Goal: Navigation & Orientation: Find specific page/section

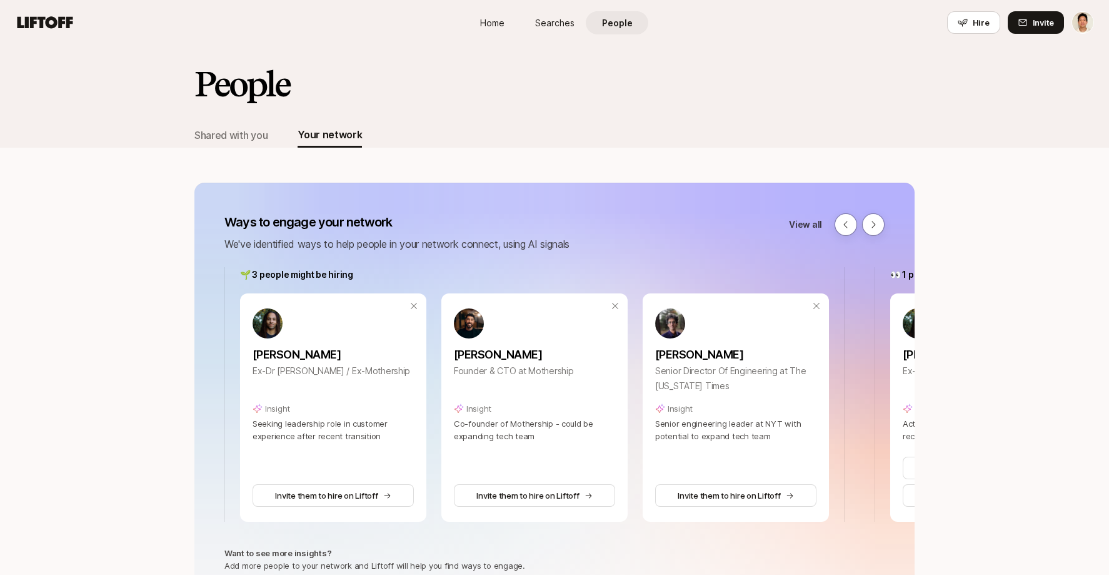
scroll to position [110, 0]
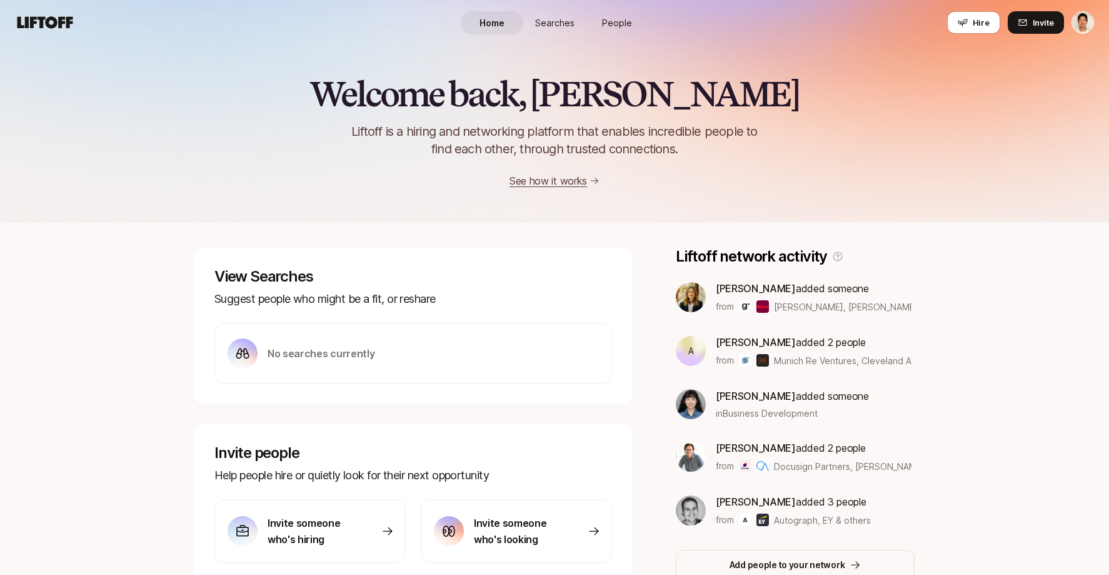
click at [624, 13] on link "People" at bounding box center [617, 22] width 63 height 23
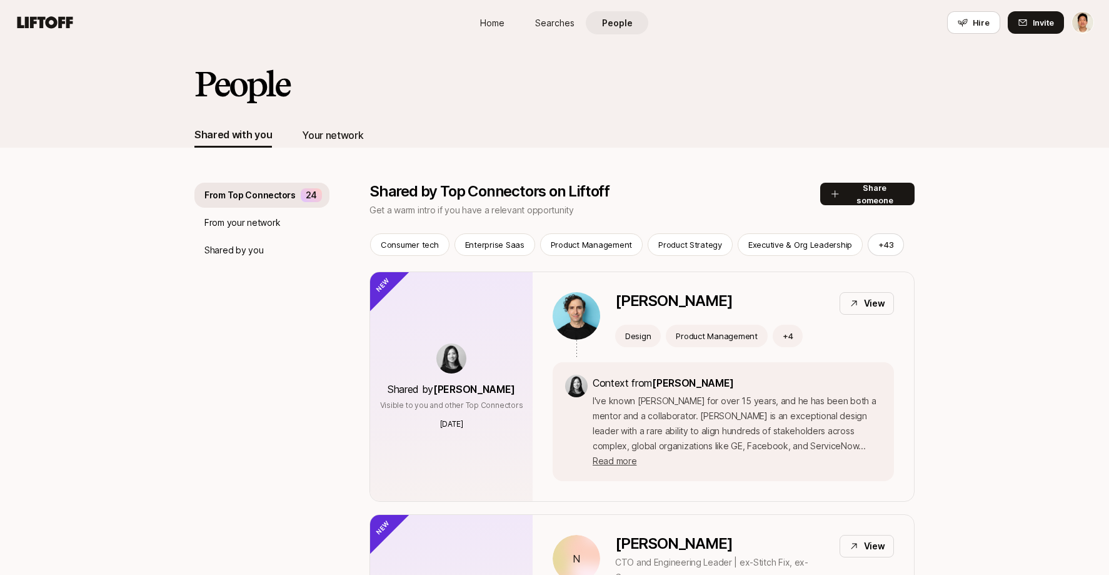
click at [343, 137] on div "Your network" at bounding box center [332, 135] width 61 height 16
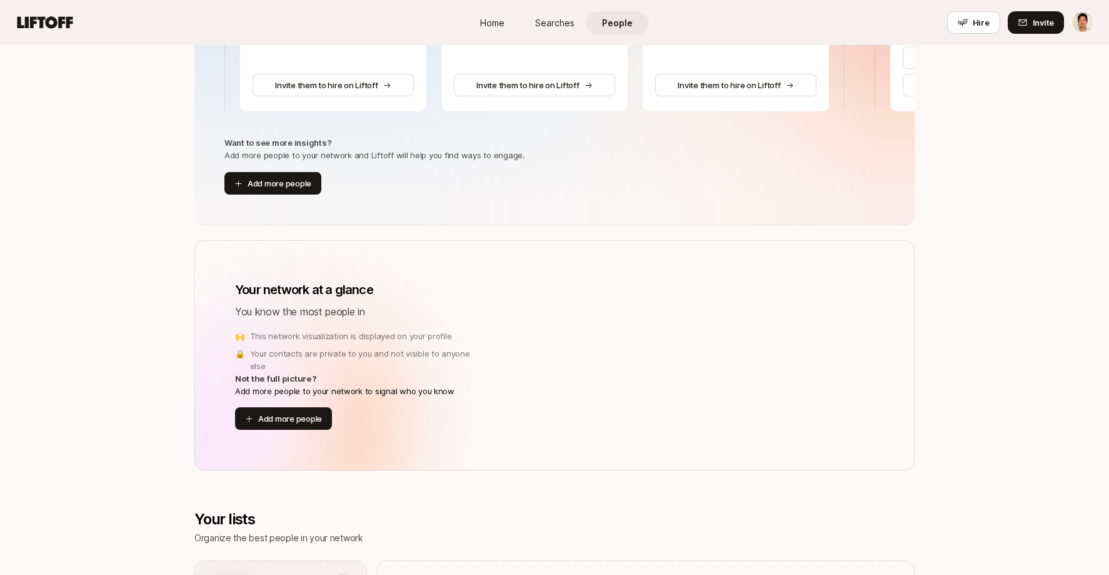
scroll to position [257, 0]
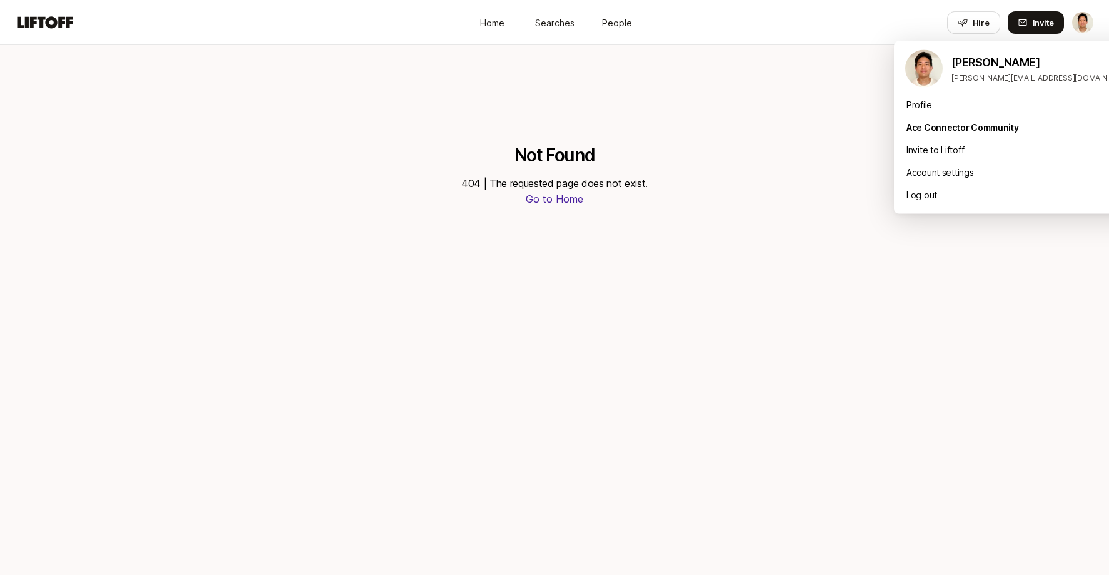
click at [1083, 24] on html "Home Searches People Hire Home Searches People Hire Hire Invite Not Found 404 |…" at bounding box center [554, 287] width 1109 height 575
click at [950, 99] on div "Profile" at bounding box center [1019, 105] width 250 height 23
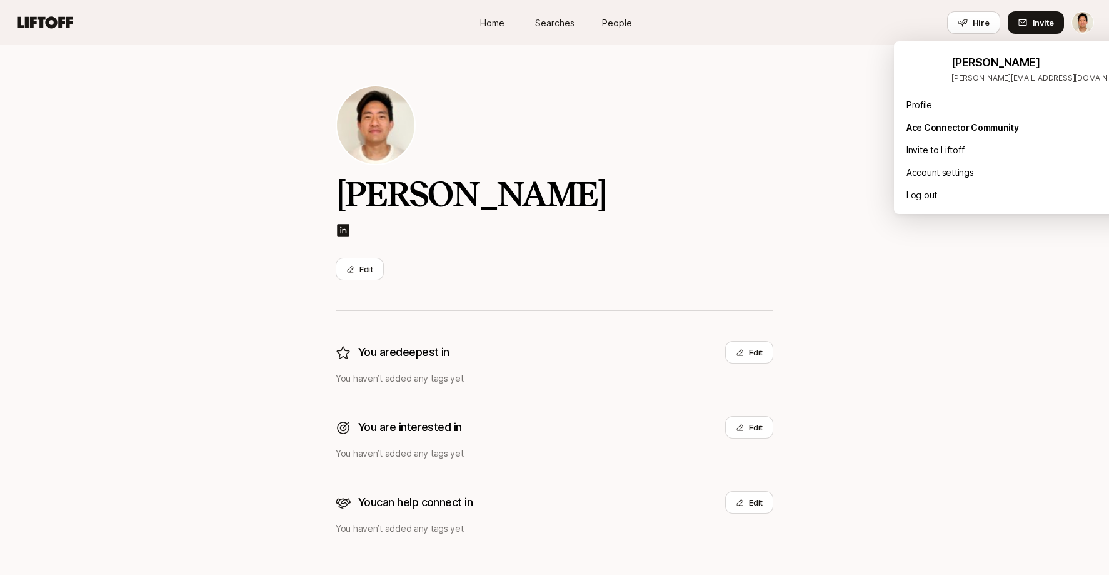
click at [1082, 28] on html "Home Searches People Hire Home Searches People Hire Hire Invite [PERSON_NAME] E…" at bounding box center [554, 287] width 1109 height 575
click at [938, 198] on div "Log out" at bounding box center [1019, 195] width 250 height 23
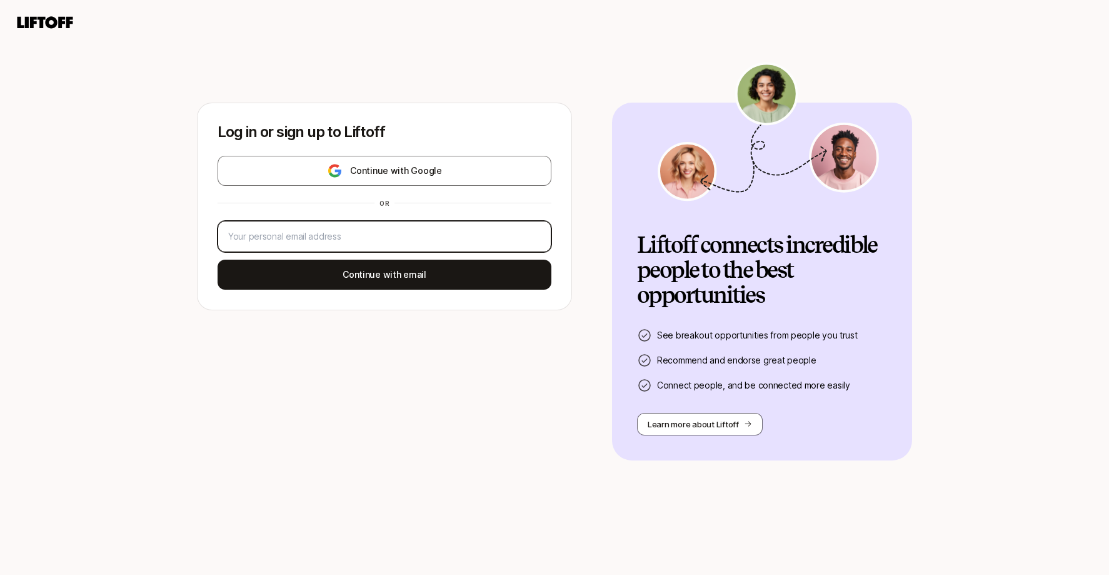
click at [410, 232] on input "email" at bounding box center [384, 236] width 313 height 15
type input "[PERSON_NAME][EMAIL_ADDRESS][DOMAIN_NAME]"
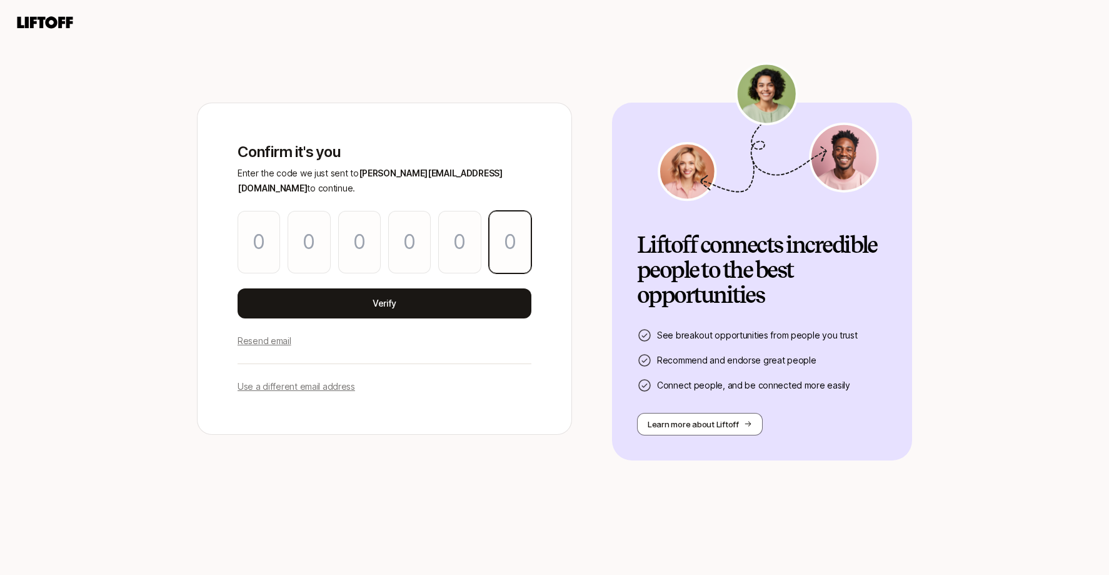
paste input "2"
type input "3"
type input "5"
type input "8"
type input "2"
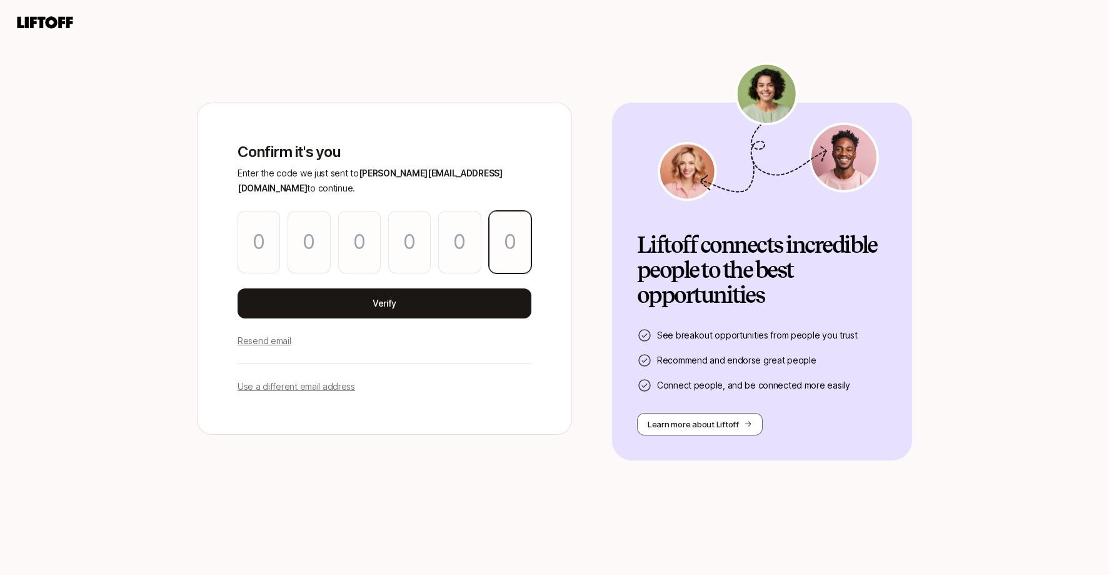
type input "8"
type input "2"
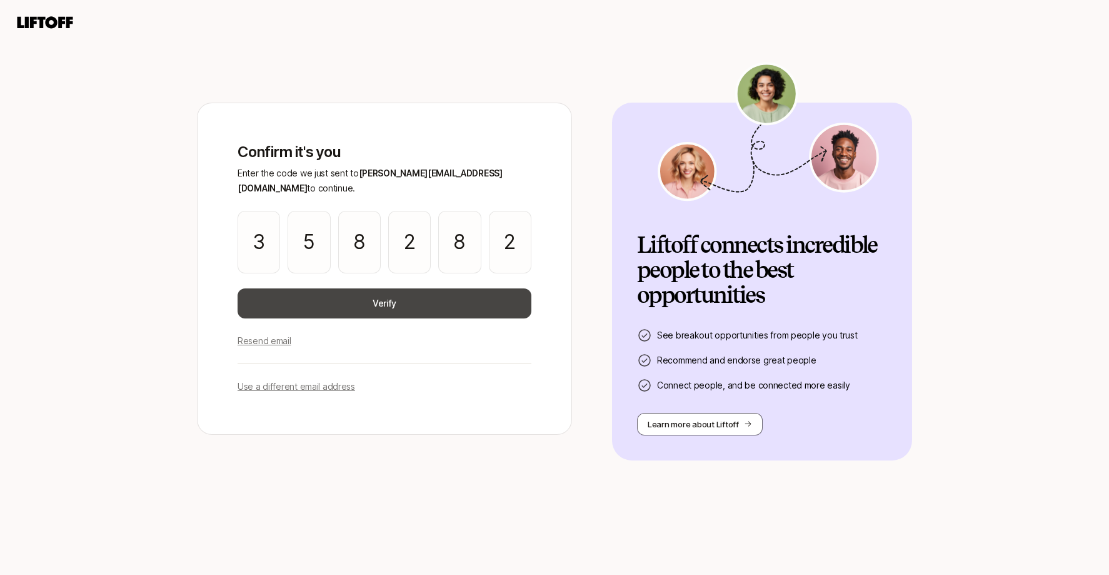
click at [435, 293] on button "Verify" at bounding box center [385, 303] width 294 height 30
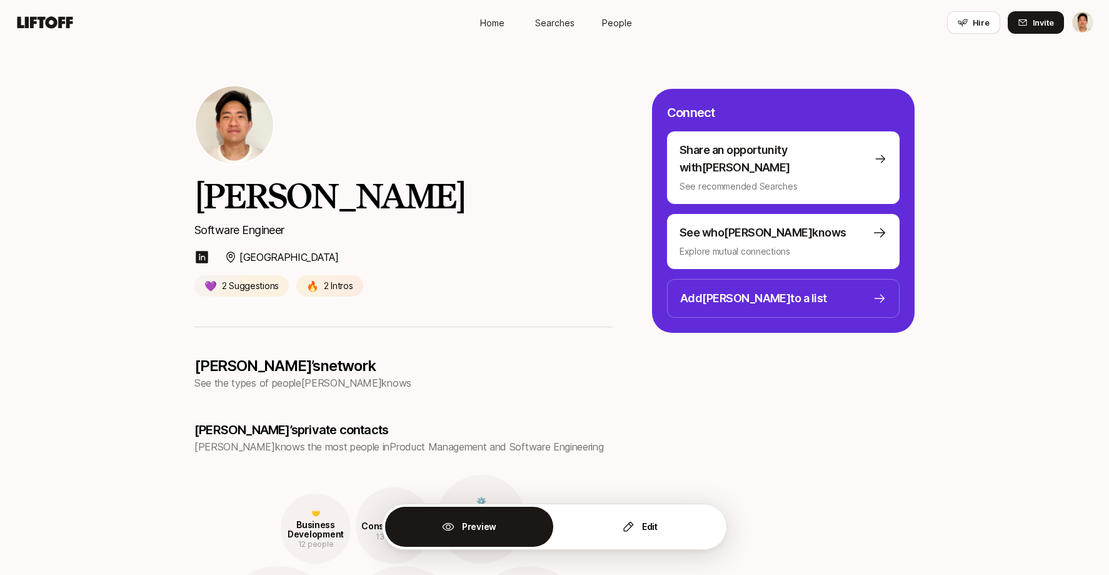
click at [615, 23] on span "People" at bounding box center [617, 22] width 30 height 13
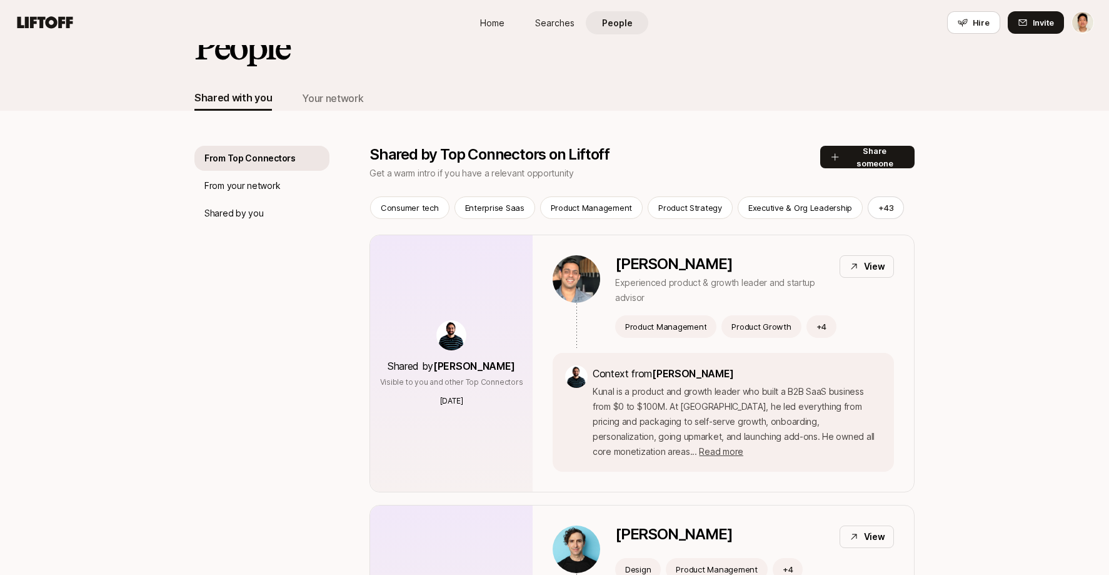
scroll to position [43, 0]
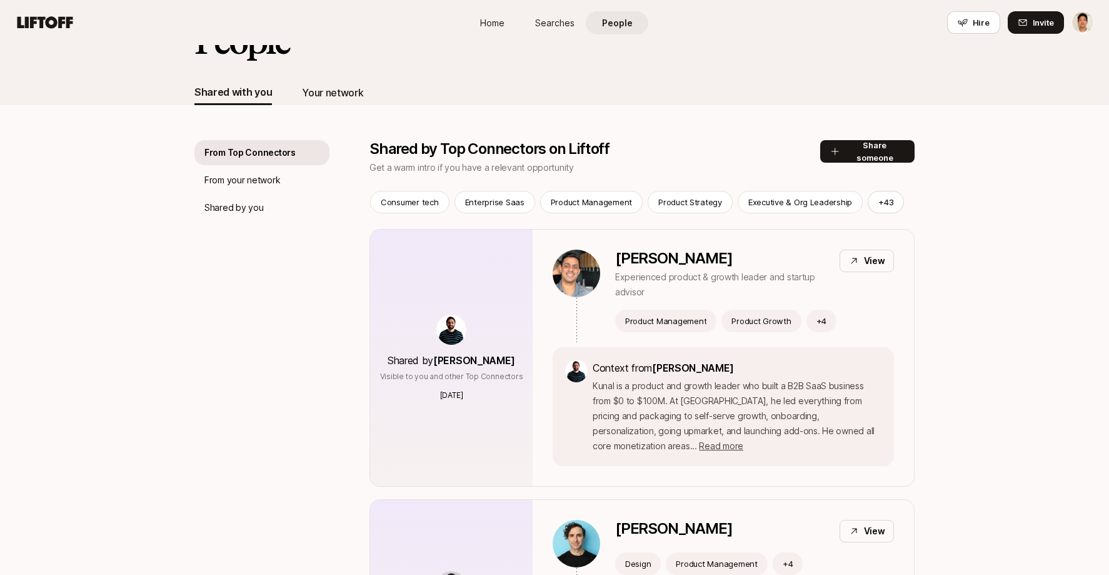
click at [341, 94] on div "Your network" at bounding box center [332, 92] width 61 height 16
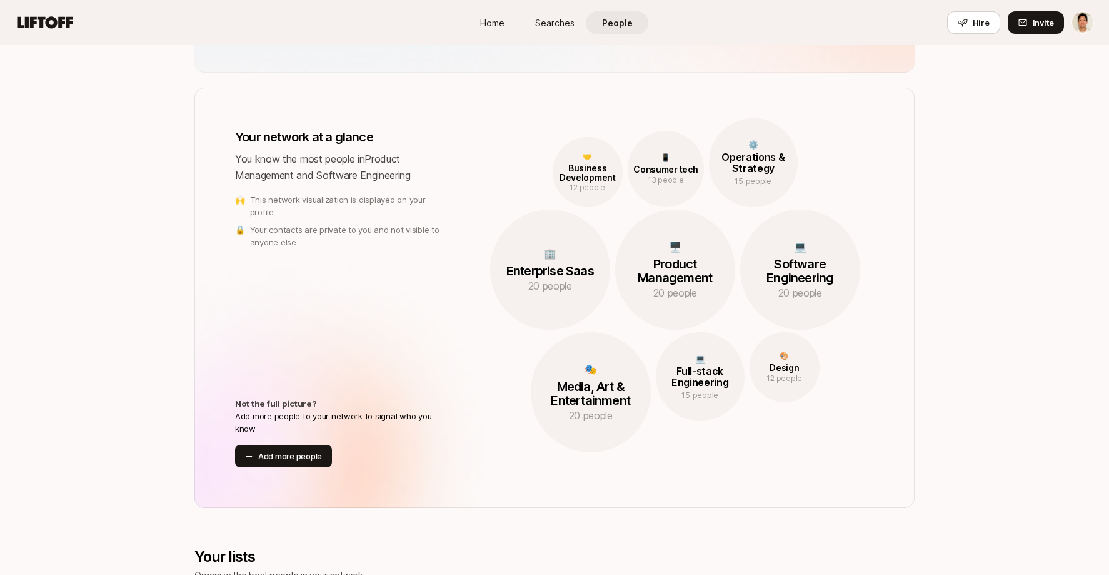
scroll to position [483, 0]
